Goal: Navigation & Orientation: Find specific page/section

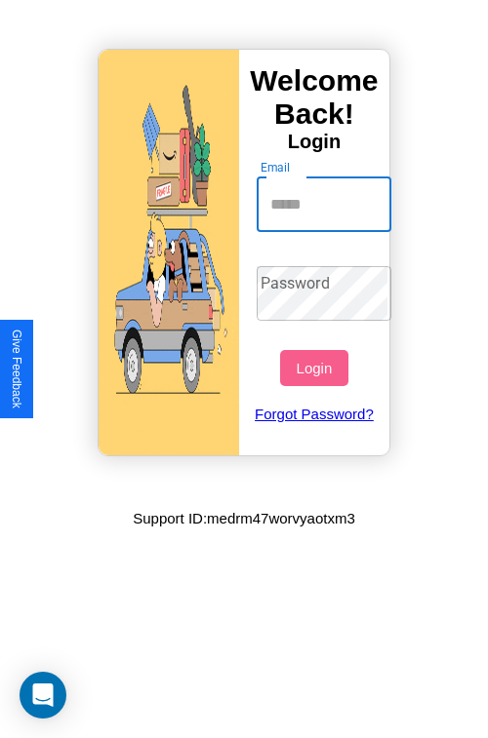
click at [326, 204] on input "Email" at bounding box center [324, 204] width 136 height 55
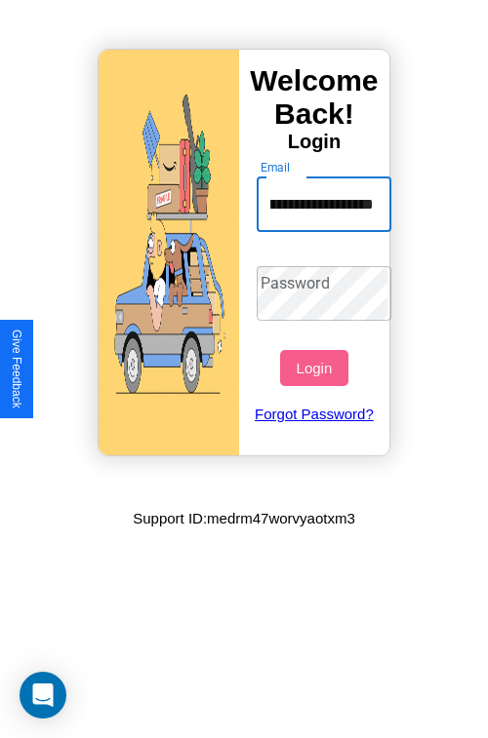
scroll to position [0, 104]
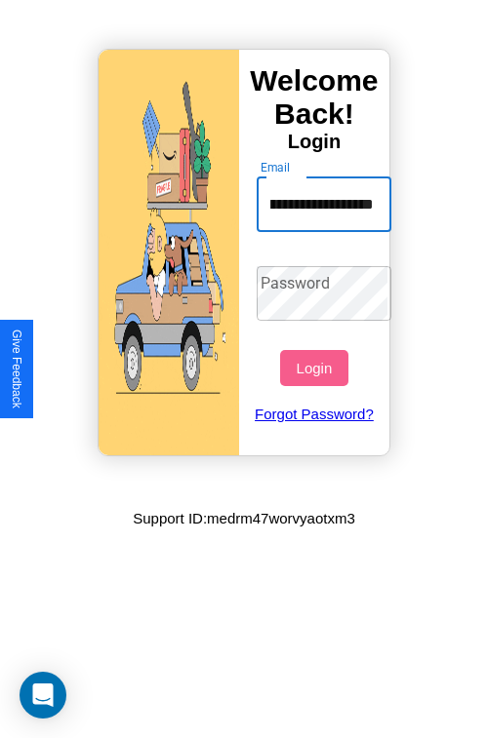
type input "**********"
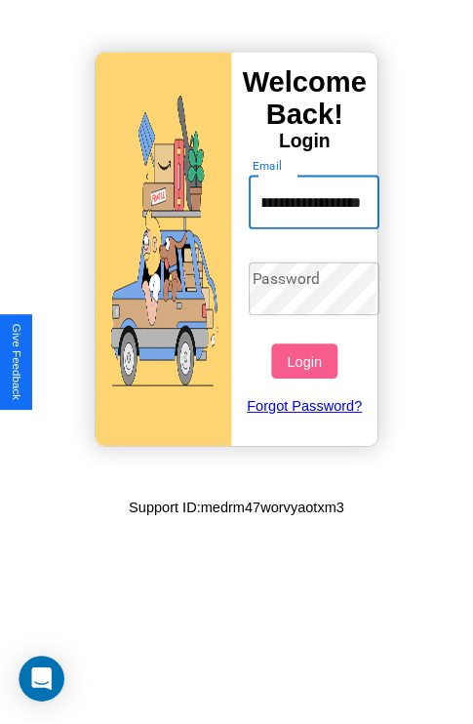
scroll to position [0, 0]
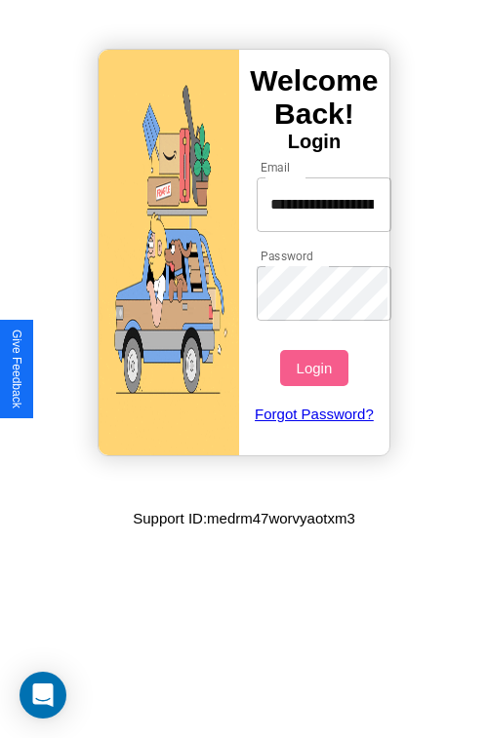
click at [316, 368] on button "Login" at bounding box center [313, 368] width 67 height 36
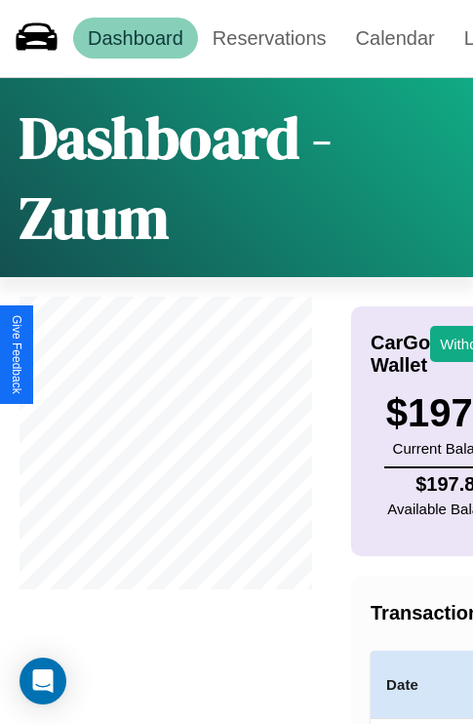
scroll to position [0, 224]
